Goal: Task Accomplishment & Management: Manage account settings

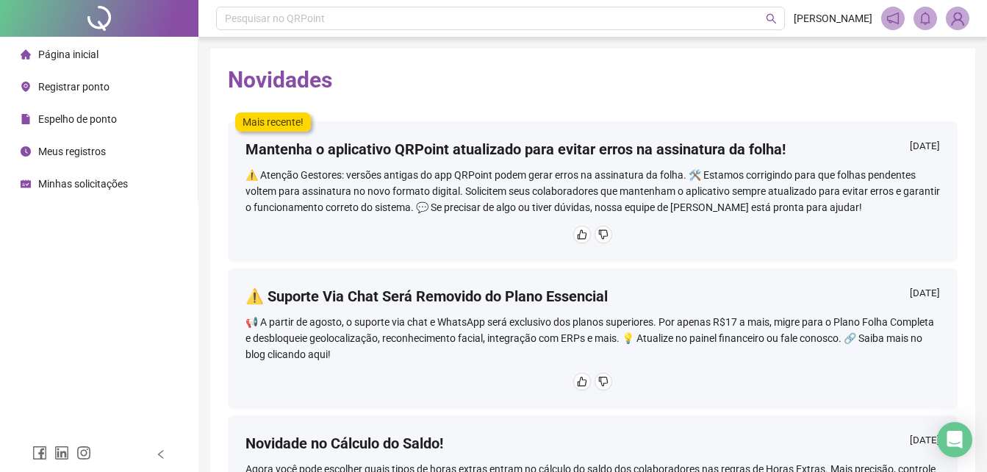
click at [93, 81] on span "Registrar ponto" at bounding box center [73, 87] width 71 height 12
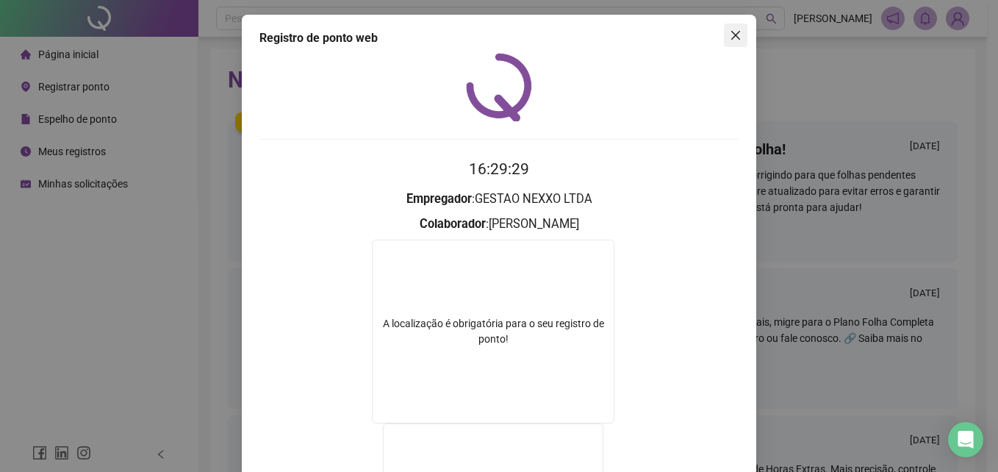
click at [731, 35] on icon "close" at bounding box center [736, 35] width 12 height 12
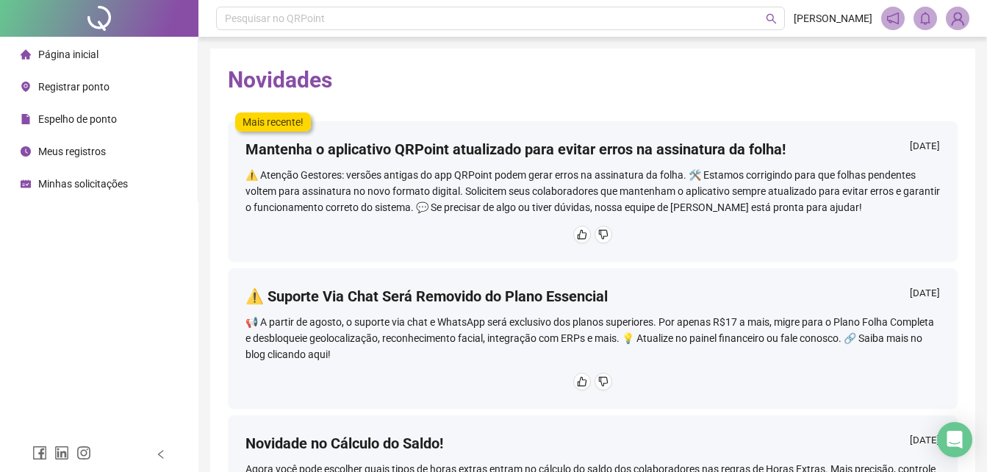
click at [85, 88] on span "Registrar ponto" at bounding box center [73, 87] width 71 height 12
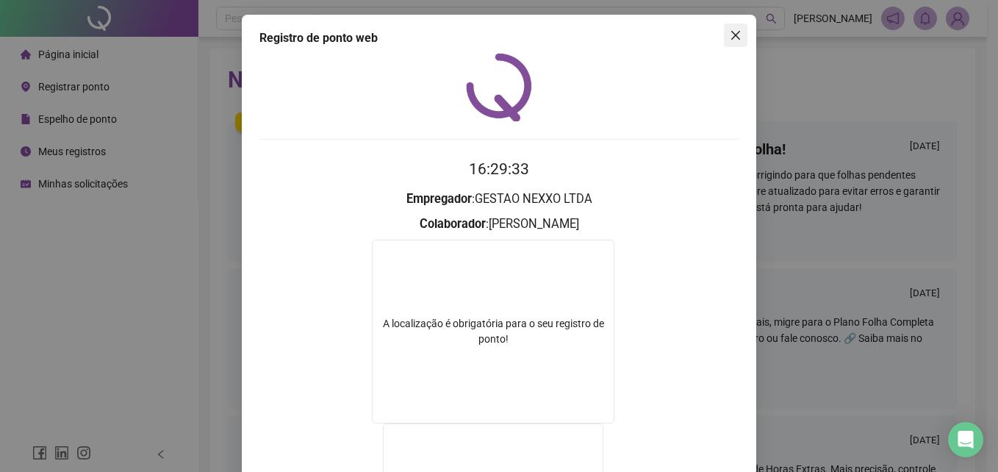
click at [730, 38] on icon "close" at bounding box center [736, 35] width 12 height 12
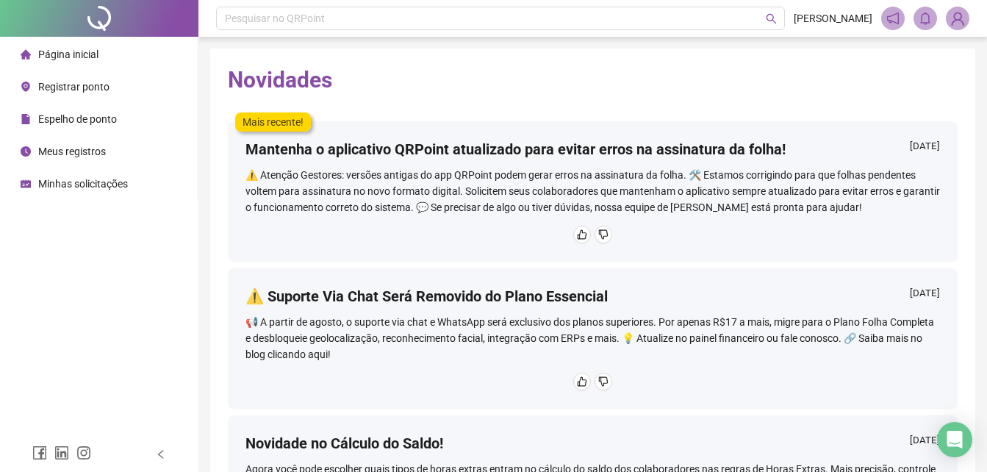
click at [101, 91] on span "Registrar ponto" at bounding box center [73, 87] width 71 height 12
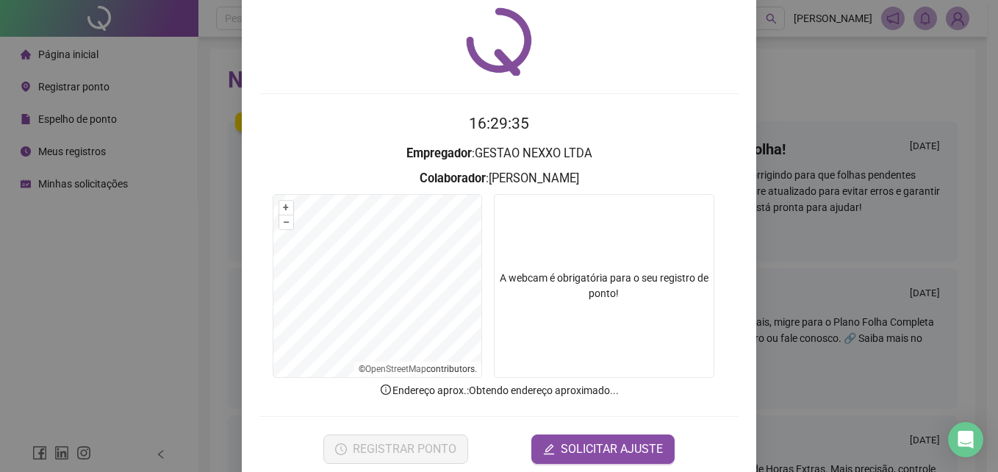
scroll to position [70, 0]
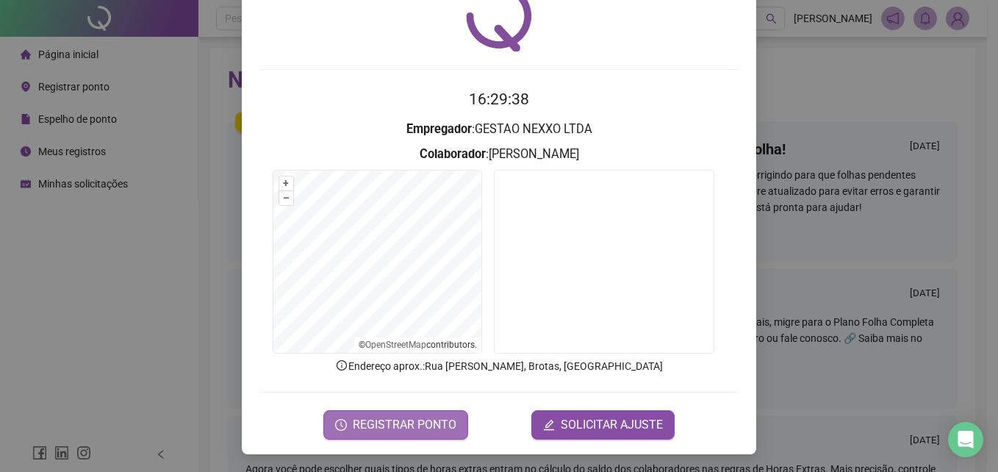
click at [393, 421] on span "REGISTRAR PONTO" at bounding box center [405, 425] width 104 height 18
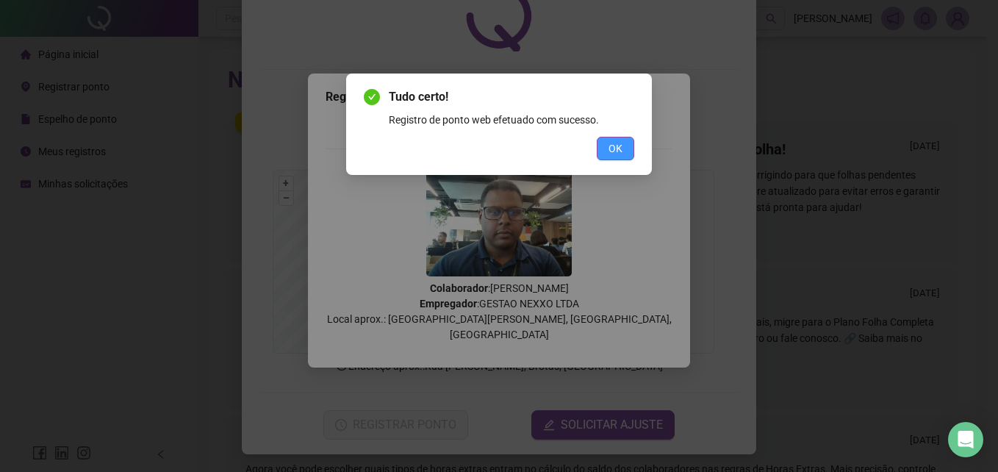
click at [626, 145] on button "OK" at bounding box center [615, 149] width 37 height 24
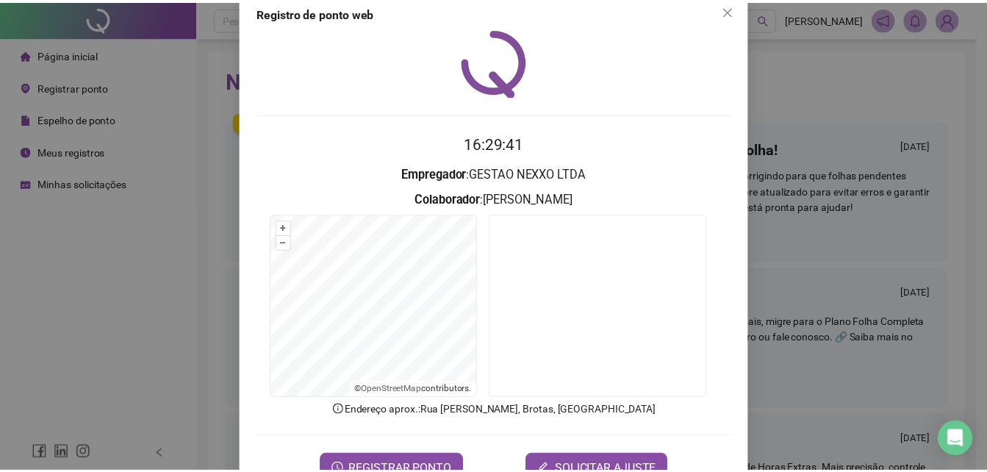
scroll to position [0, 0]
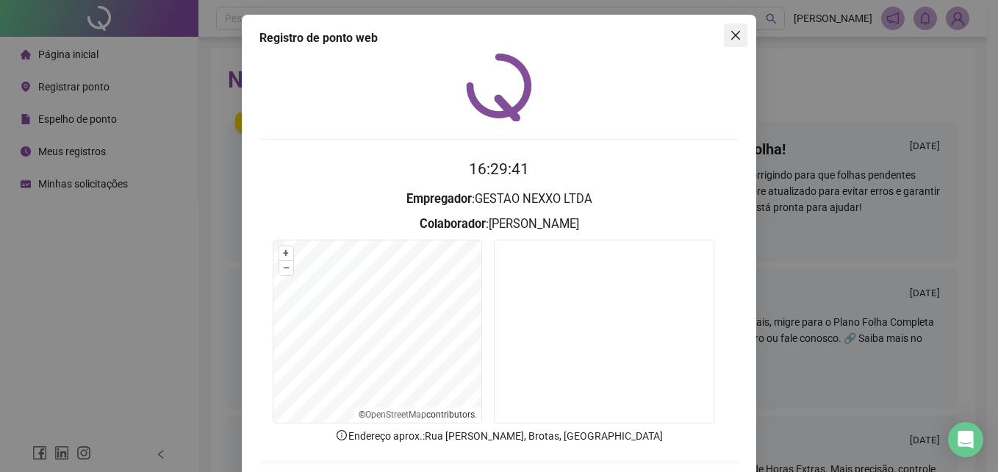
click at [735, 36] on icon "close" at bounding box center [736, 35] width 12 height 12
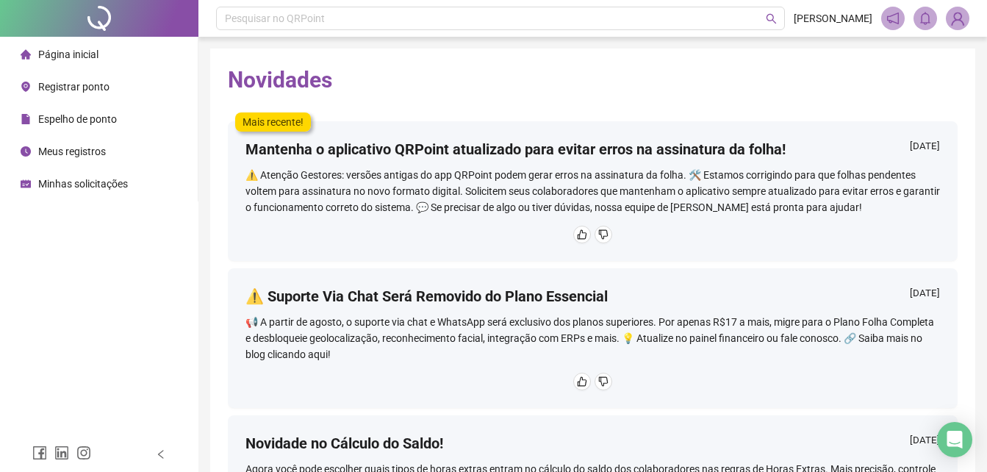
click at [71, 90] on span "Registrar ponto" at bounding box center [73, 87] width 71 height 12
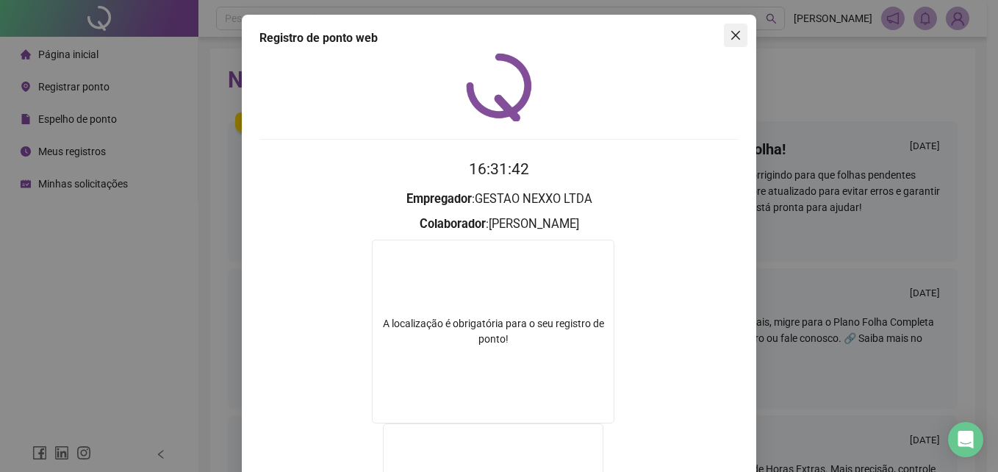
click at [737, 34] on span "Close" at bounding box center [736, 35] width 24 height 12
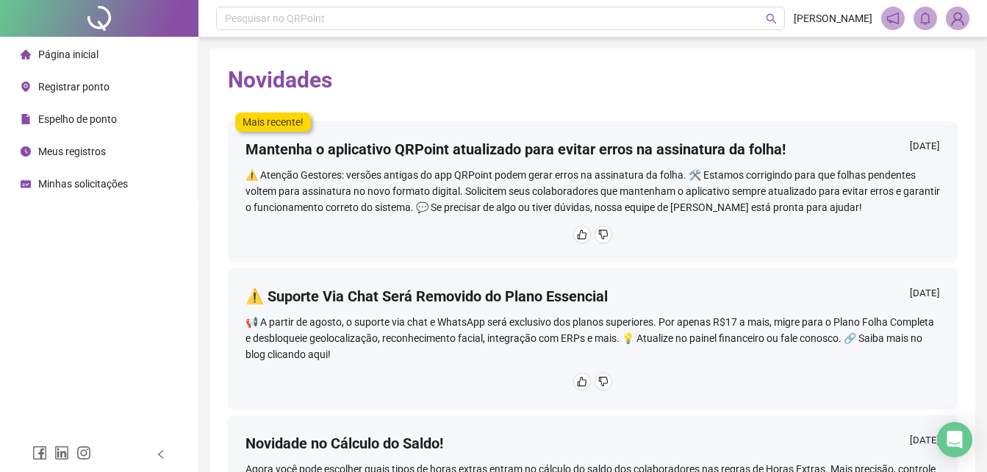
click at [92, 59] on span "Página inicial" at bounding box center [68, 55] width 60 height 12
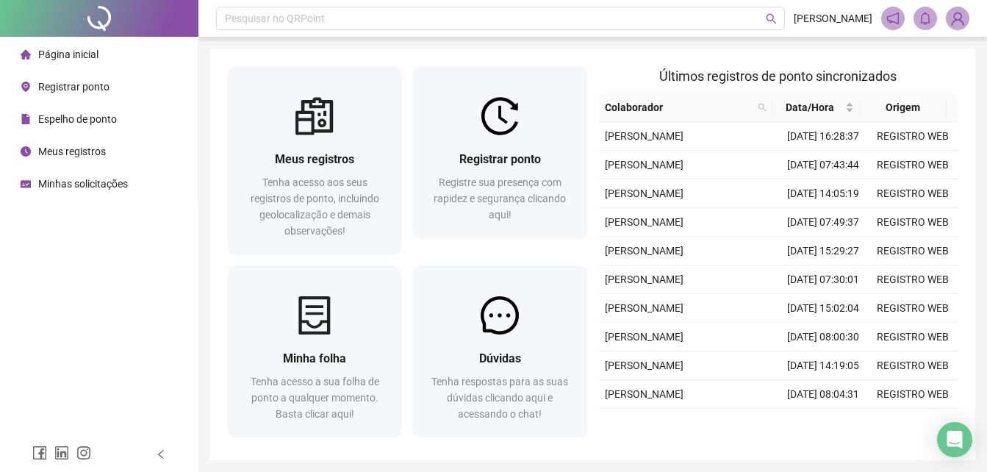
click at [98, 115] on span "Espelho de ponto" at bounding box center [77, 119] width 79 height 12
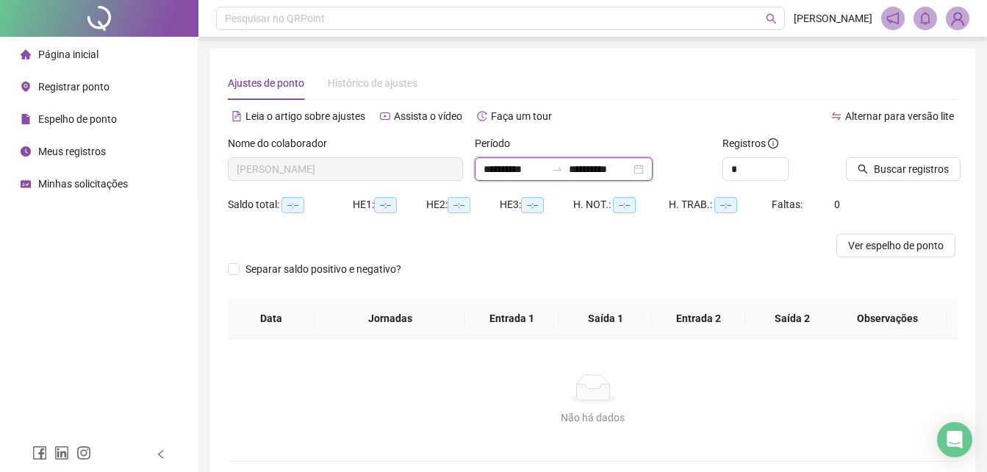
click at [613, 168] on input "**********" at bounding box center [600, 169] width 62 height 16
click at [565, 171] on div at bounding box center [557, 169] width 24 height 12
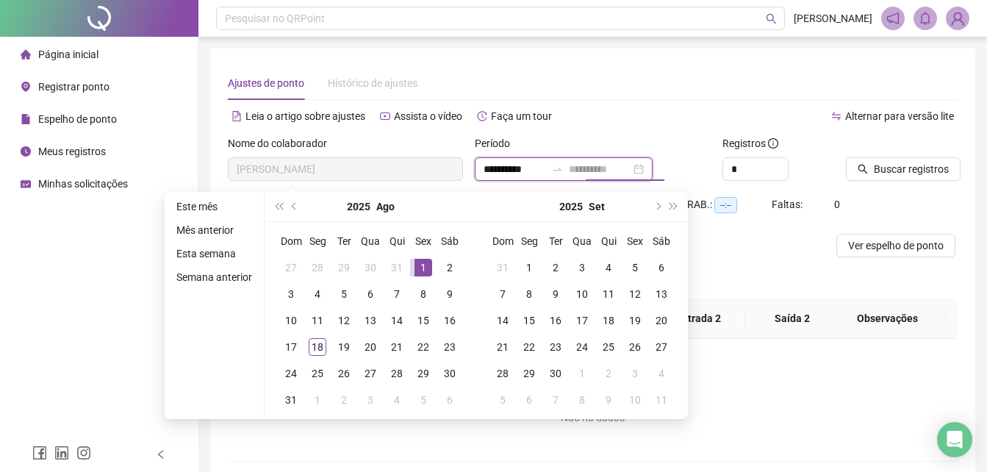
type input "**********"
click at [418, 264] on div "1" at bounding box center [424, 268] width 18 height 18
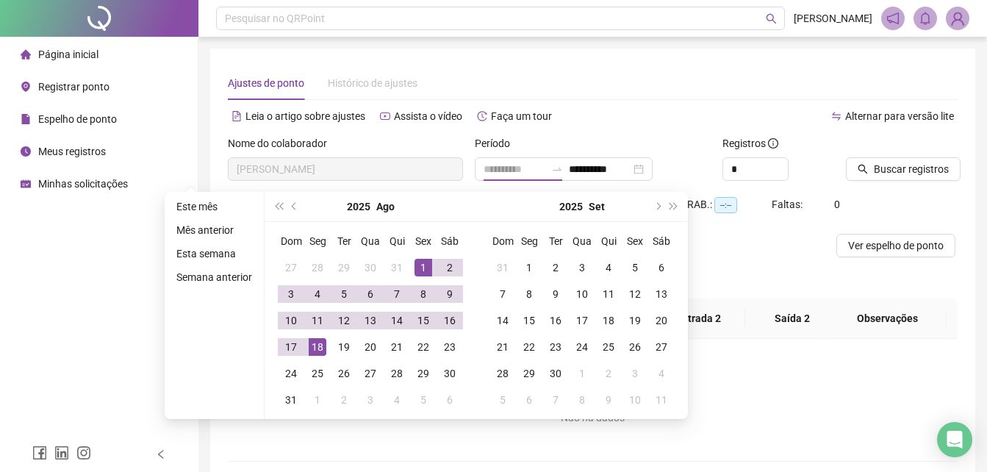
click at [315, 350] on div "18" at bounding box center [318, 347] width 18 height 18
type input "**********"
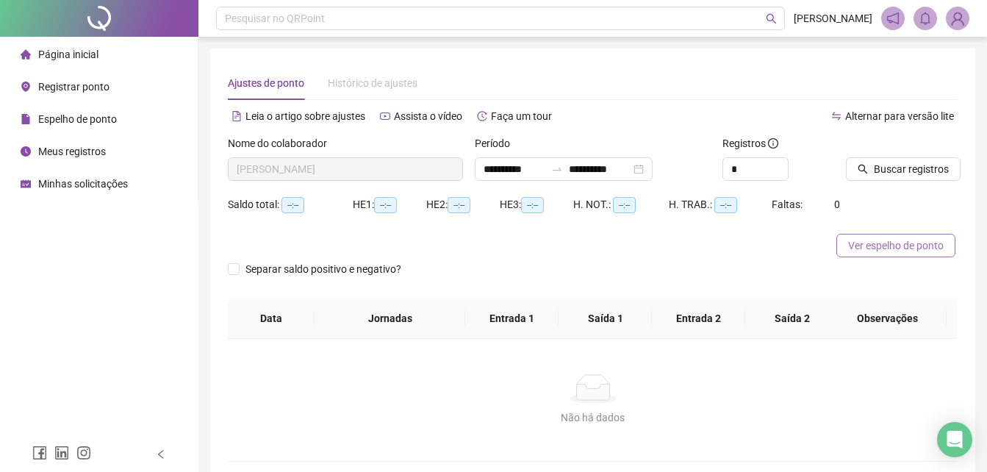
click at [901, 242] on span "Ver espelho de ponto" at bounding box center [896, 245] width 96 height 16
click at [857, 242] on span "Ver espelho de ponto" at bounding box center [896, 245] width 96 height 16
